Goal: Navigation & Orientation: Find specific page/section

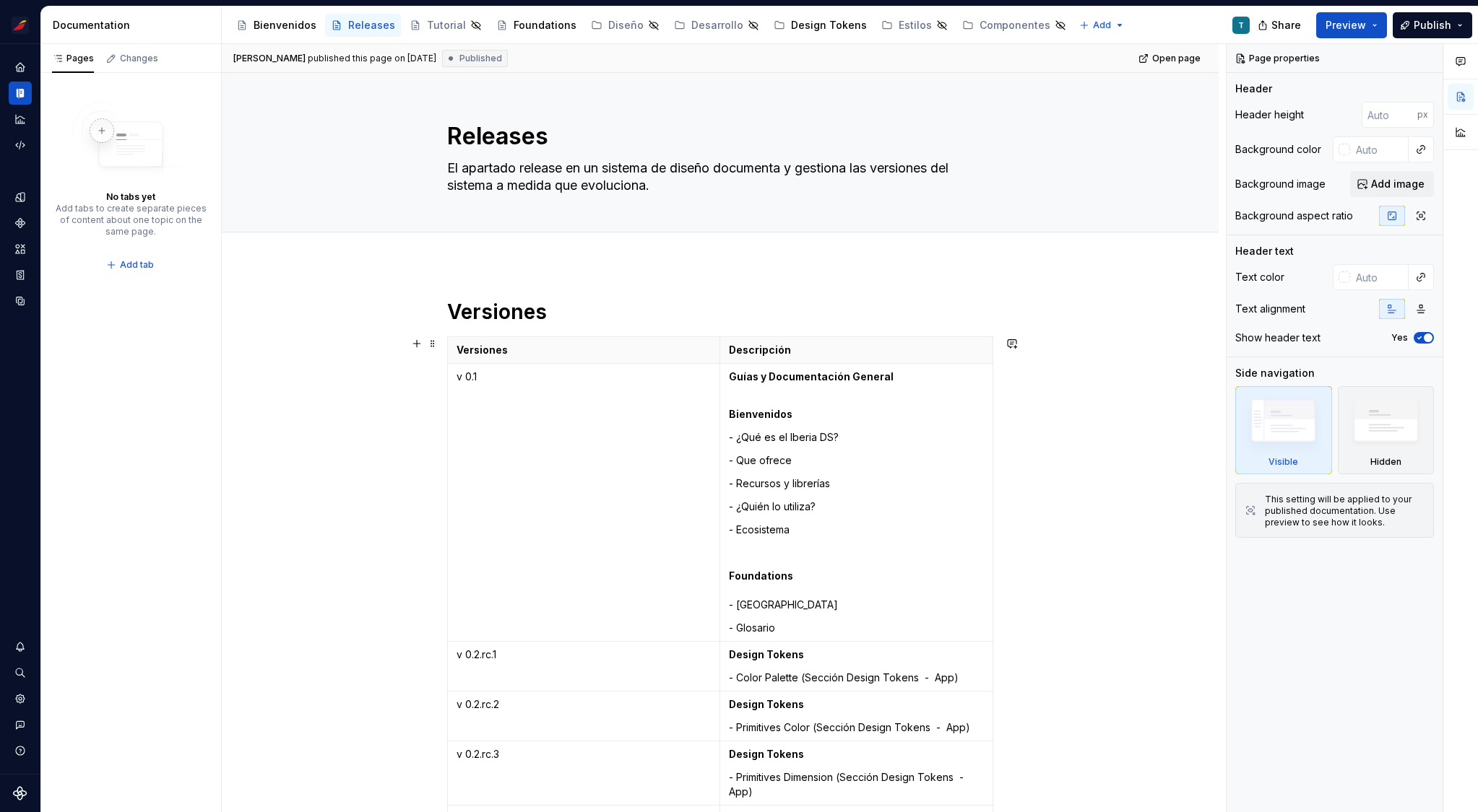
scroll to position [2971, 0]
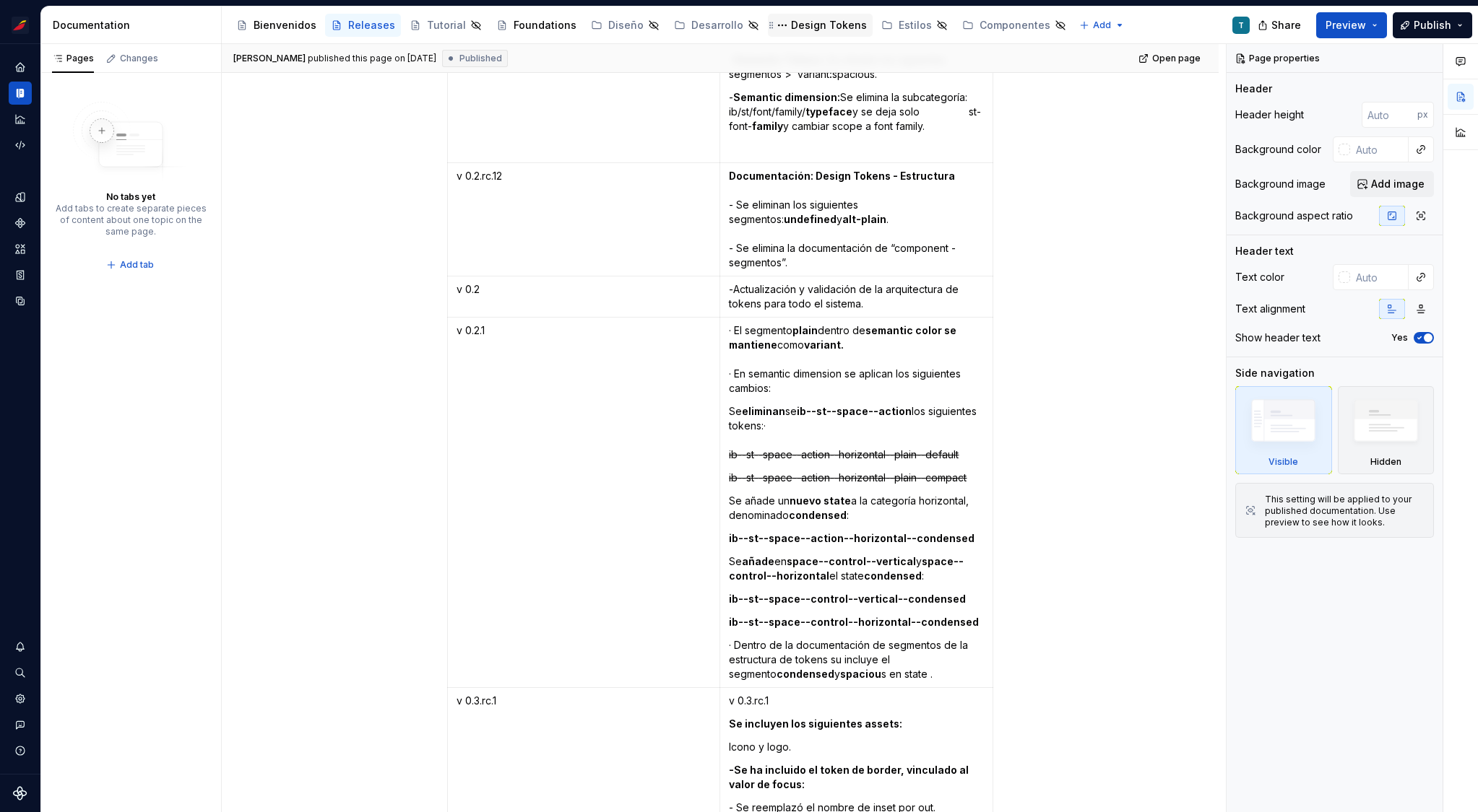
click at [796, 28] on div "Design Tokens" at bounding box center [828, 25] width 76 height 14
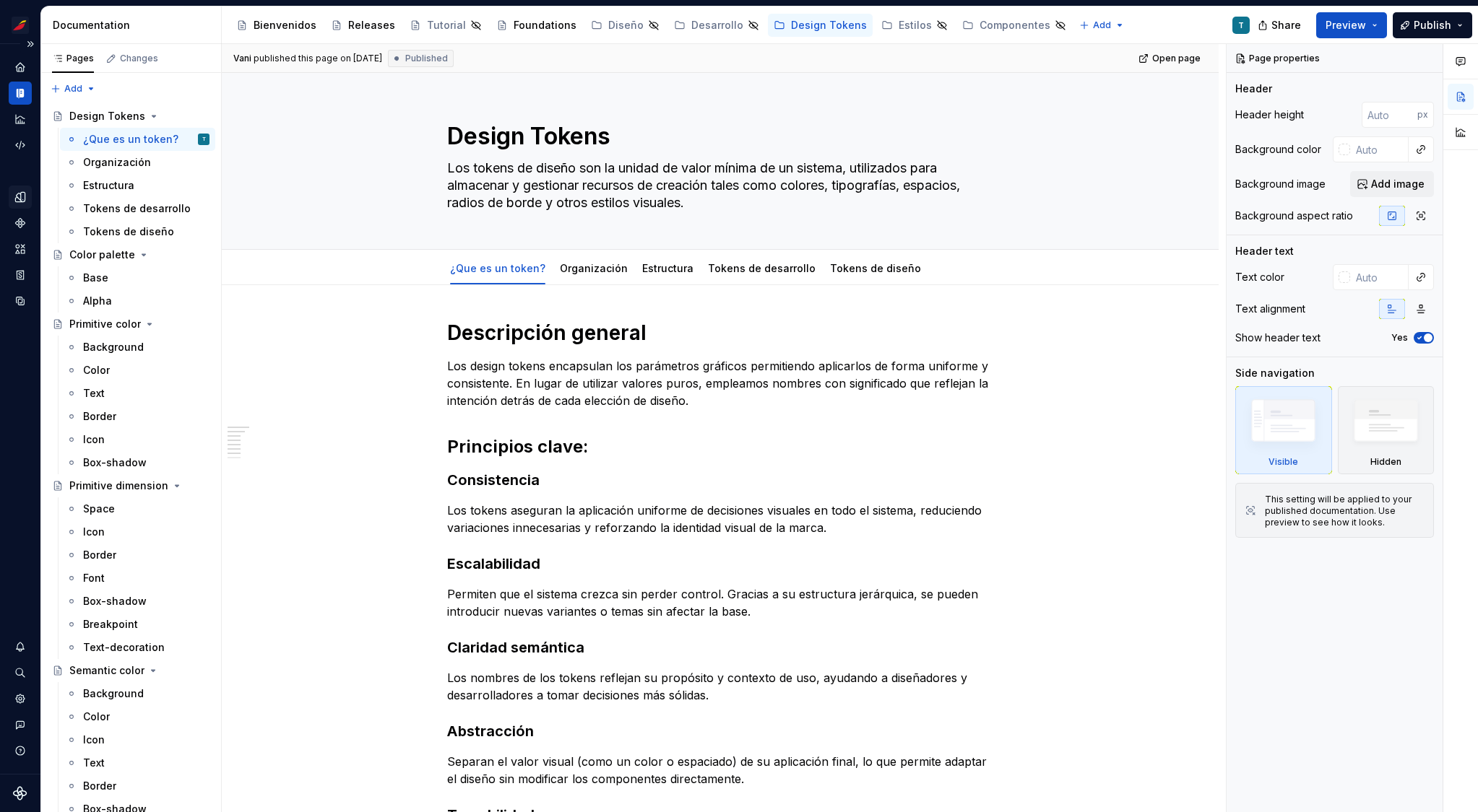
type textarea "*"
click at [21, 193] on icon "Design tokens" at bounding box center [22, 197] width 4 height 9
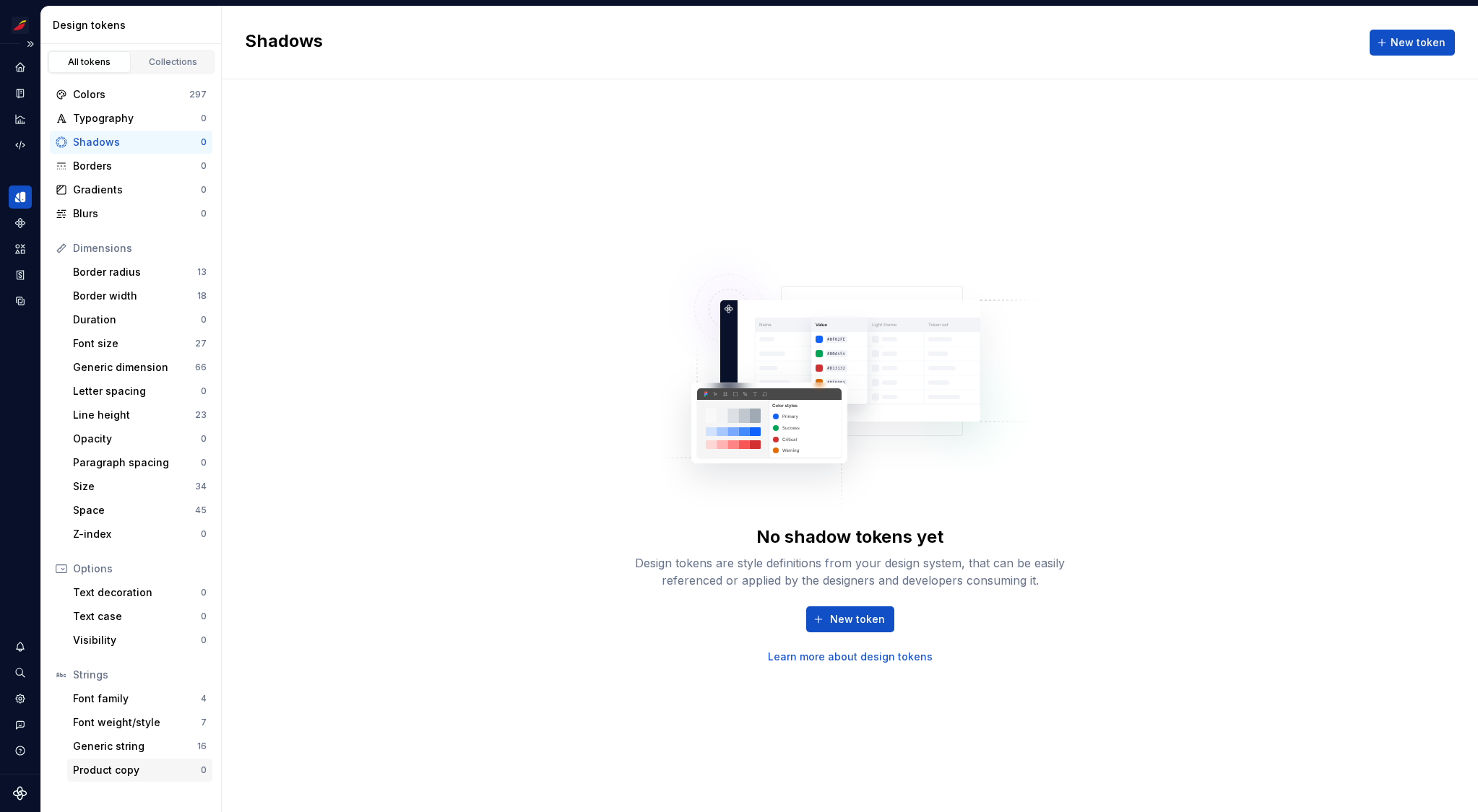
click at [130, 774] on div "Product copy" at bounding box center [137, 771] width 128 height 14
click at [130, 747] on div "Generic string" at bounding box center [135, 747] width 124 height 14
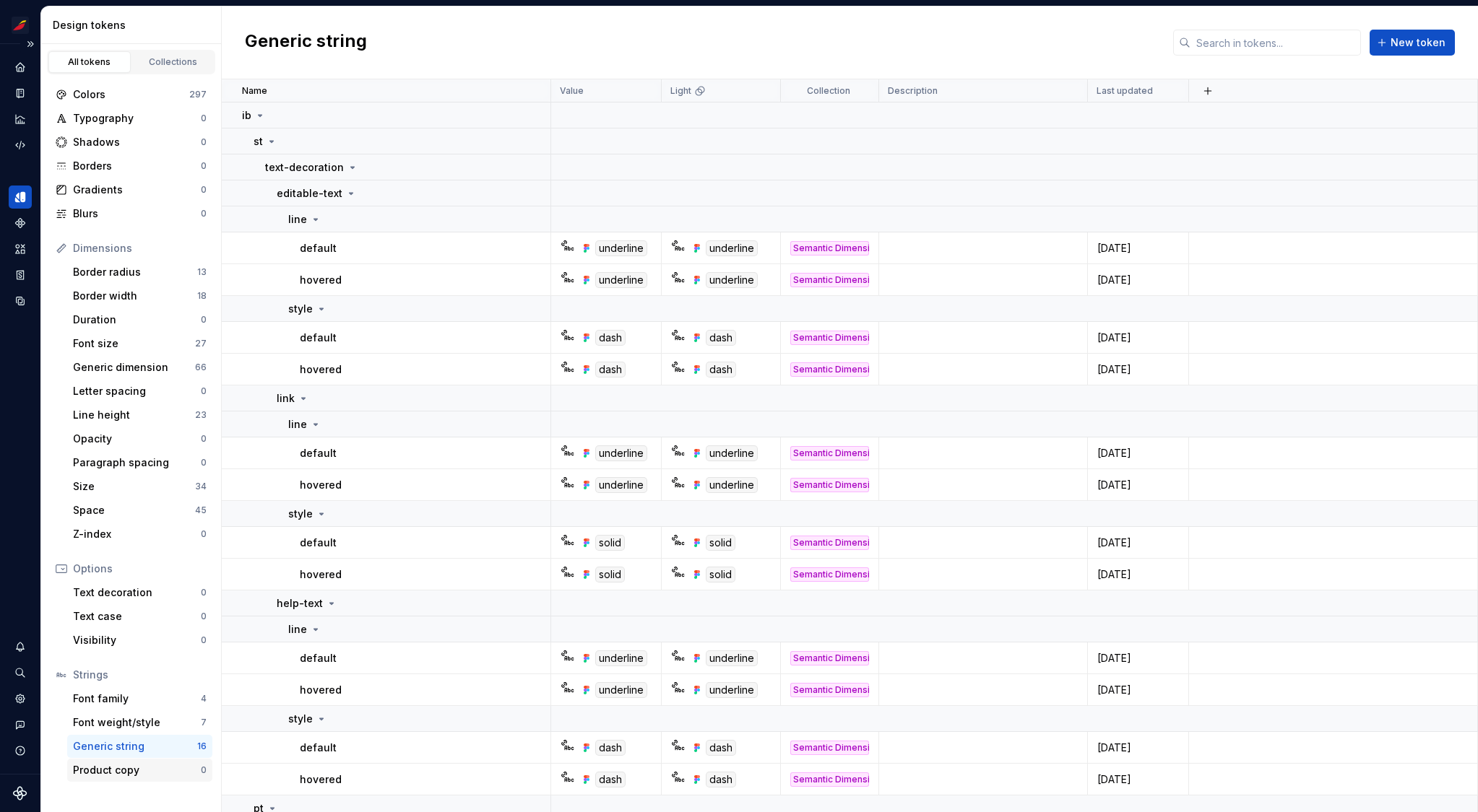
click at [130, 765] on div "Product copy" at bounding box center [137, 771] width 128 height 14
